Goal: Transaction & Acquisition: Purchase product/service

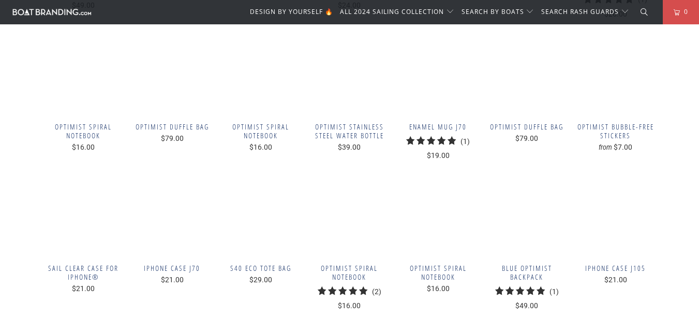
scroll to position [523, 0]
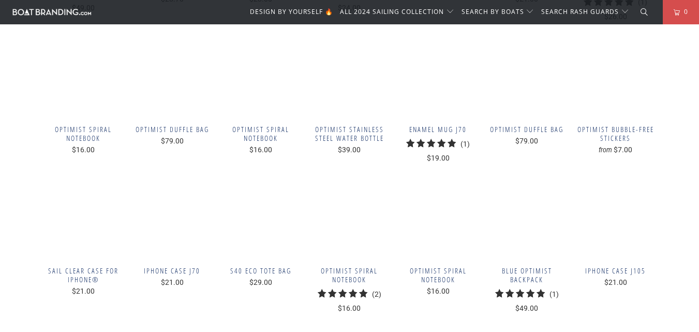
click at [372, 132] on div "Optimist Stainless Steel Water Bottle $39.00" at bounding box center [349, 101] width 78 height 128
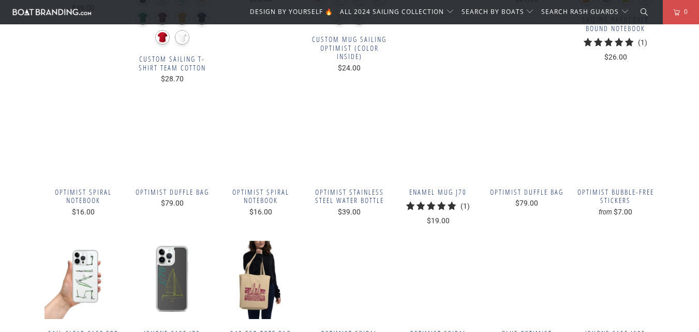
scroll to position [522, 0]
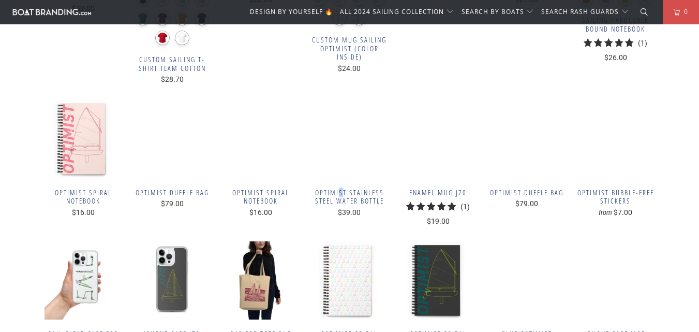
drag, startPoint x: 339, startPoint y: 179, endPoint x: 343, endPoint y: 197, distance: 18.5
click at [343, 197] on div "Optimist Stainless Steel Water Bottle $39.00" at bounding box center [349, 163] width 78 height 128
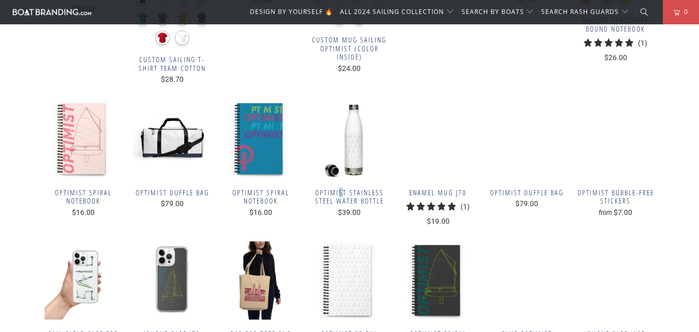
click at [343, 197] on span "Optimist Stainless Steel Water Bottle" at bounding box center [349, 197] width 78 height 18
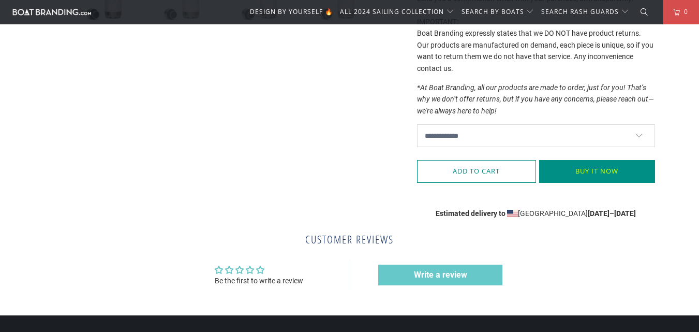
scroll to position [514, 0]
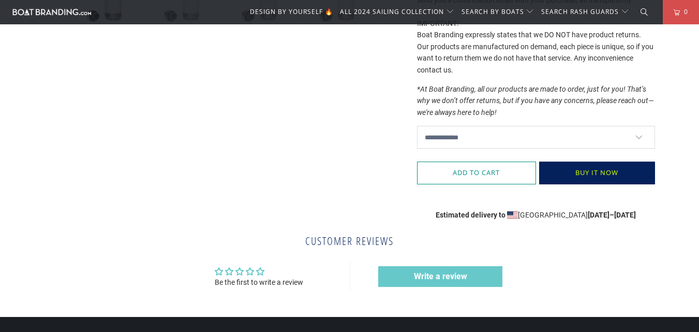
click at [629, 178] on button "Buy it now" at bounding box center [597, 172] width 116 height 23
